Goal: Transaction & Acquisition: Purchase product/service

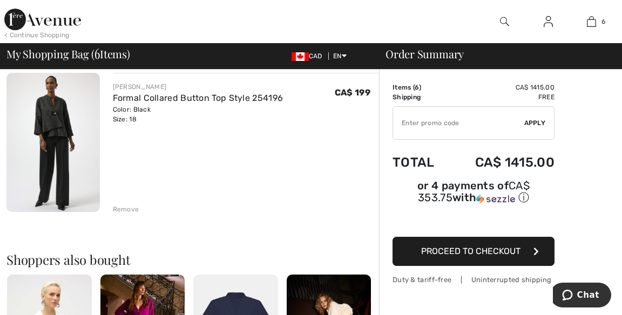
scroll to position [861, 0]
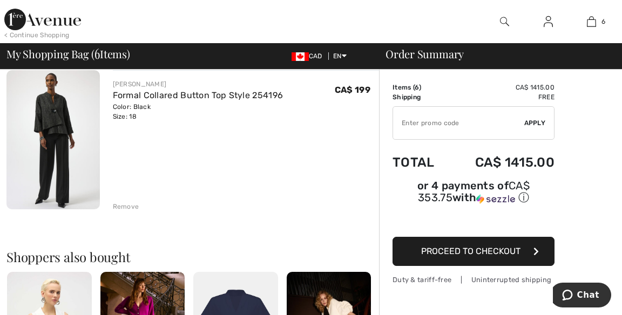
click at [128, 202] on div "Remove" at bounding box center [126, 207] width 26 height 10
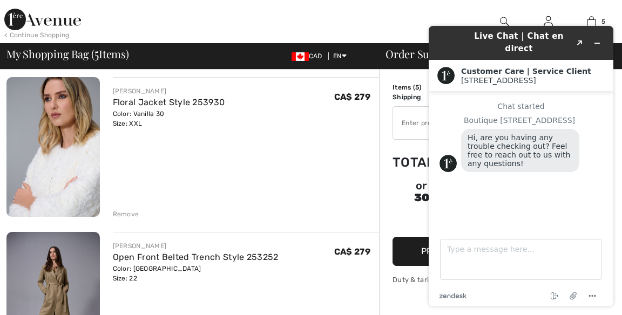
scroll to position [258, 0]
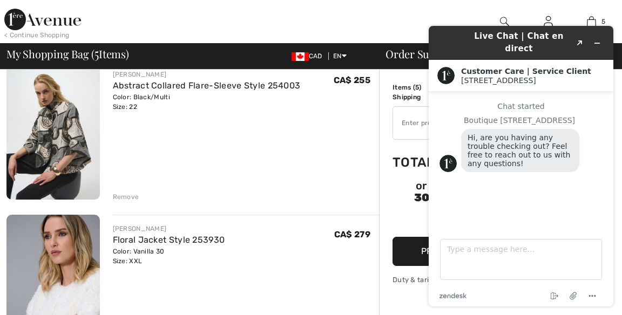
scroll to position [91, 0]
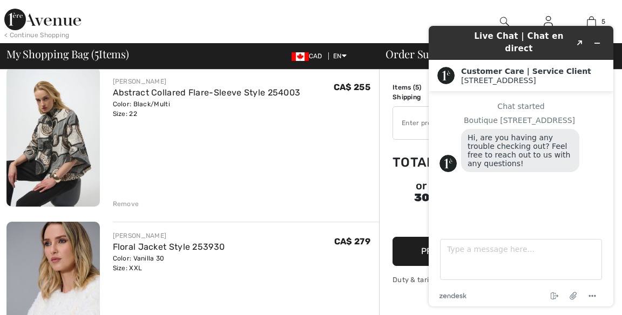
click at [367, 18] on div at bounding box center [240, 21] width 311 height 43
click at [601, 36] on button "Minimize widget" at bounding box center [596, 43] width 17 height 15
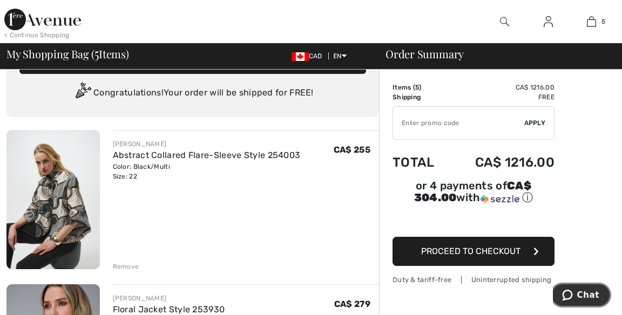
scroll to position [0, 0]
